Goal: Information Seeking & Learning: Learn about a topic

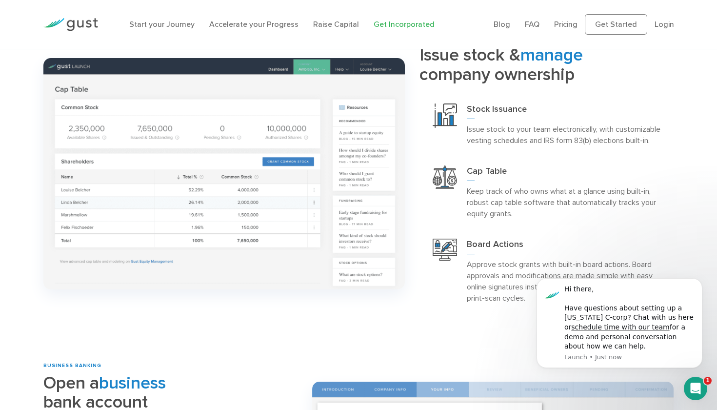
scroll to position [804, 0]
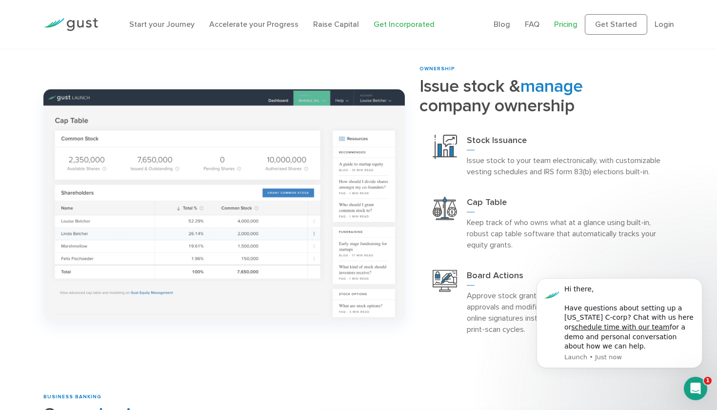
click at [561, 23] on link "Pricing" at bounding box center [565, 24] width 23 height 9
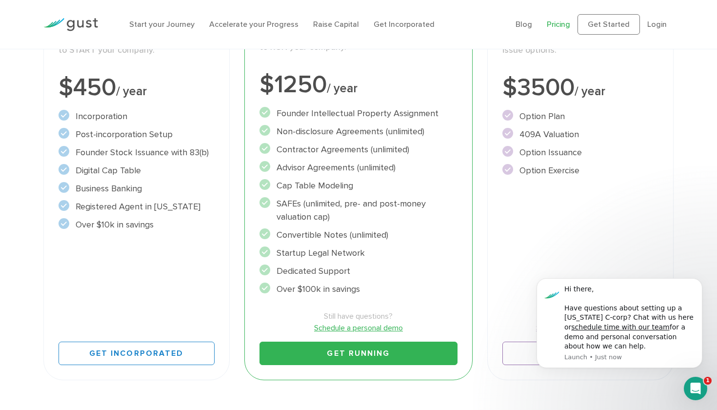
scroll to position [208, 0]
drag, startPoint x: 149, startPoint y: 169, endPoint x: 74, endPoint y: 163, distance: 75.3
click at [74, 163] on li "Digital Cap Table" at bounding box center [137, 169] width 156 height 13
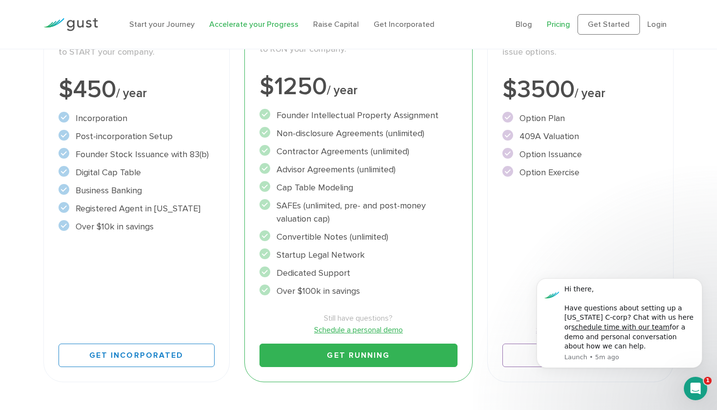
click at [273, 27] on link "Accelerate your Progress" at bounding box center [253, 24] width 89 height 9
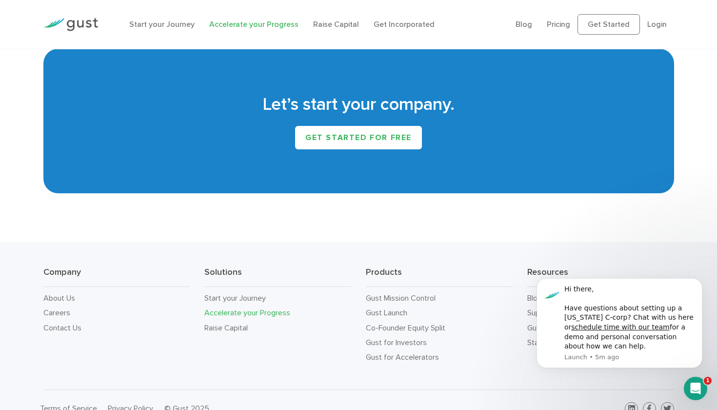
scroll to position [1692, 0]
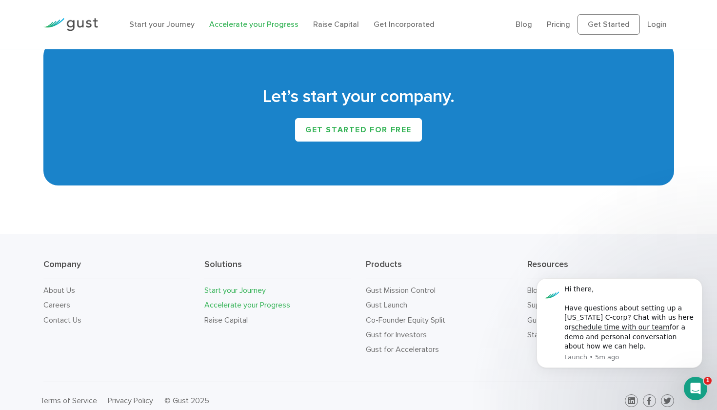
click at [210, 285] on link "Start your Journey" at bounding box center [234, 289] width 61 height 9
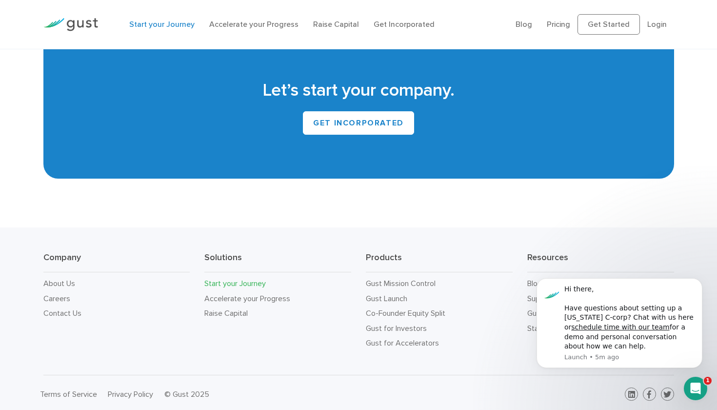
scroll to position [1821, 0]
click at [379, 280] on link "Gust Mission Control" at bounding box center [401, 283] width 70 height 9
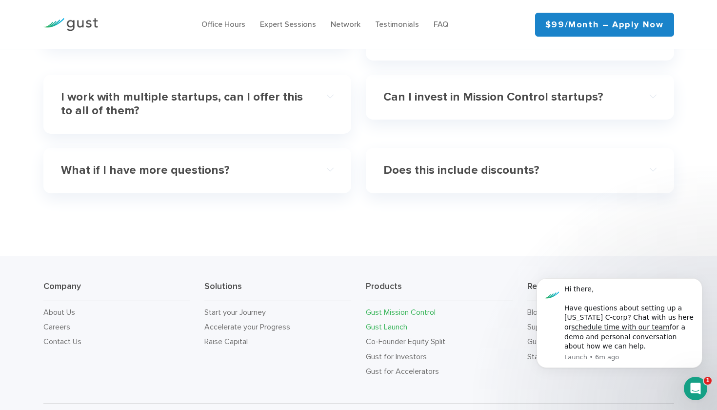
scroll to position [2992, 0]
click at [392, 322] on link "Gust Launch" at bounding box center [386, 326] width 41 height 9
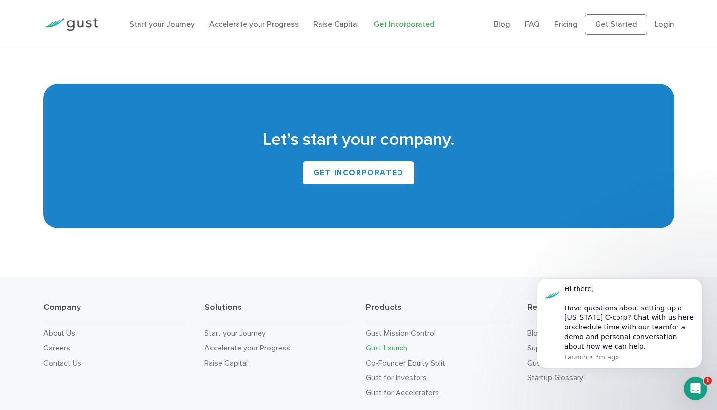
scroll to position [5591, 0]
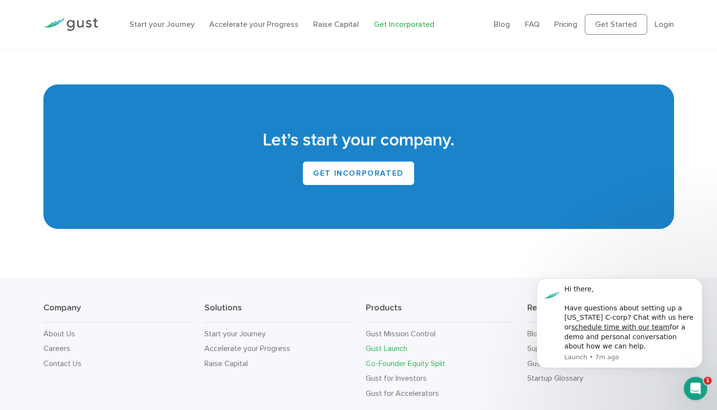
click at [421, 359] on link "Co-Founder Equity Split" at bounding box center [406, 363] width 80 height 9
click at [262, 329] on link "Start your Journey" at bounding box center [234, 333] width 61 height 9
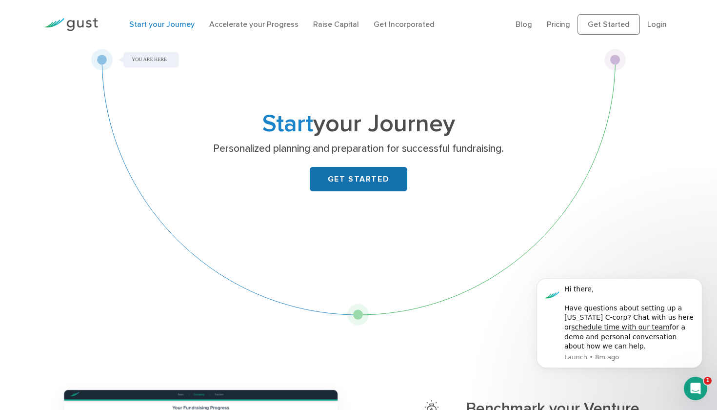
click at [339, 180] on link "GET STARTED" at bounding box center [359, 179] width 98 height 24
